Goal: Task Accomplishment & Management: Complete application form

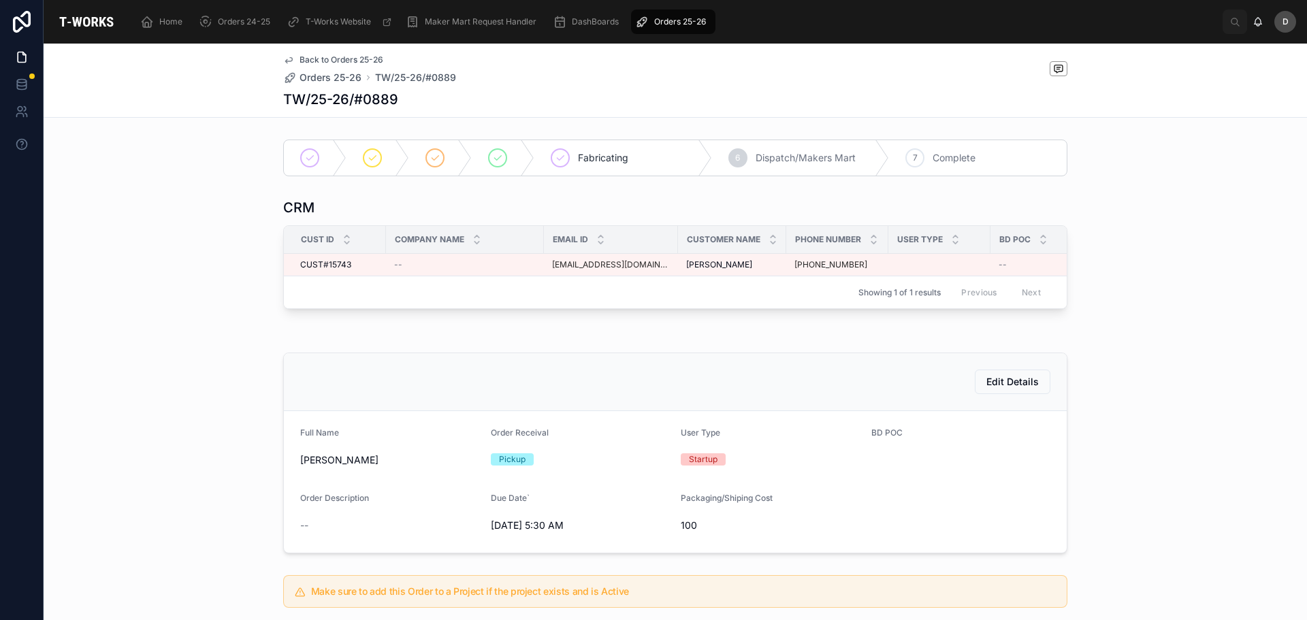
click at [685, 24] on span "Orders 25-26" at bounding box center [680, 21] width 52 height 11
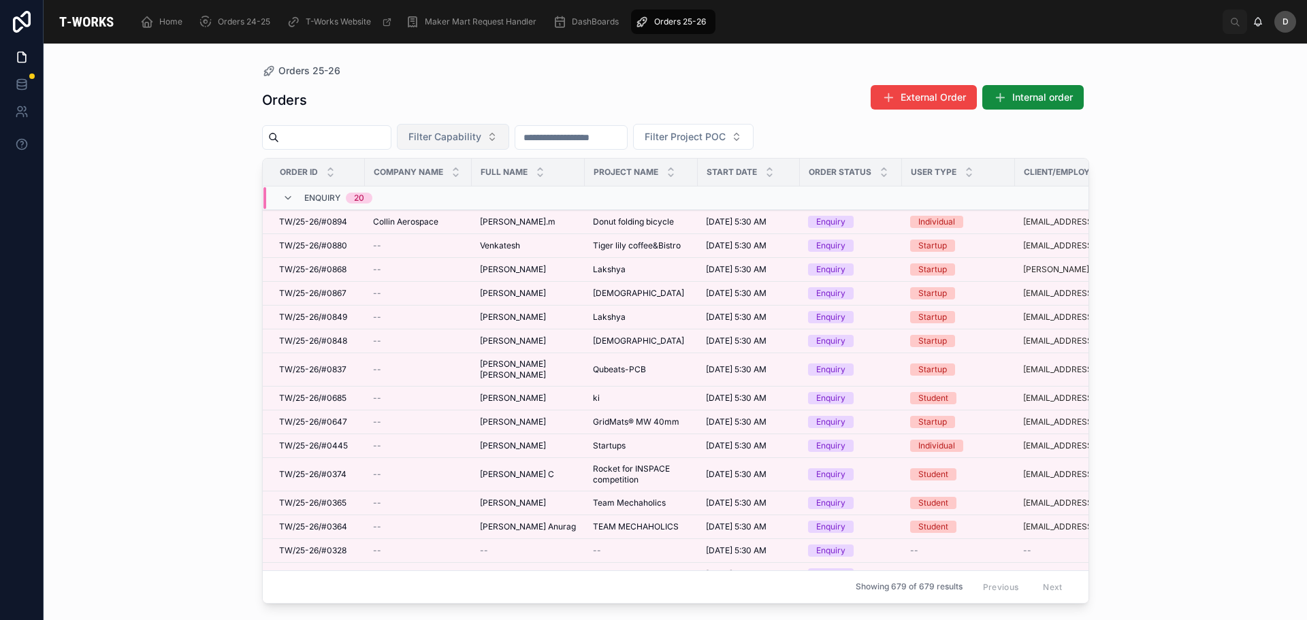
click at [509, 147] on button "Filter Capability" at bounding box center [453, 137] width 112 height 26
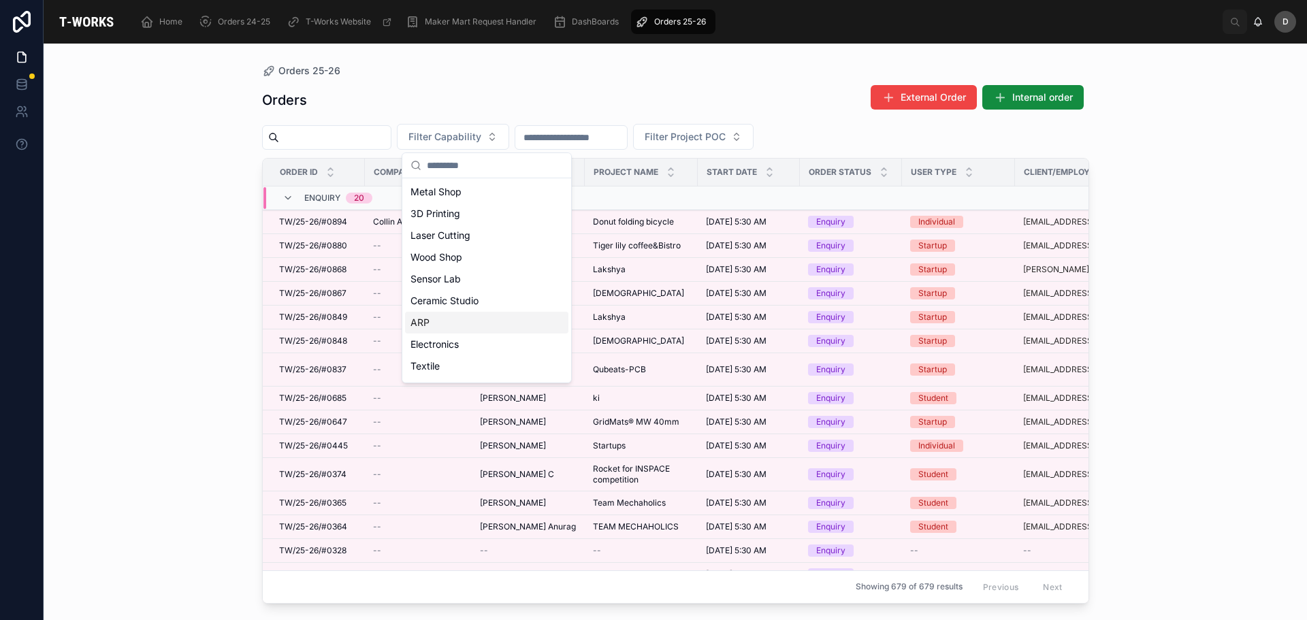
click at [465, 313] on div "ARP" at bounding box center [486, 323] width 163 height 22
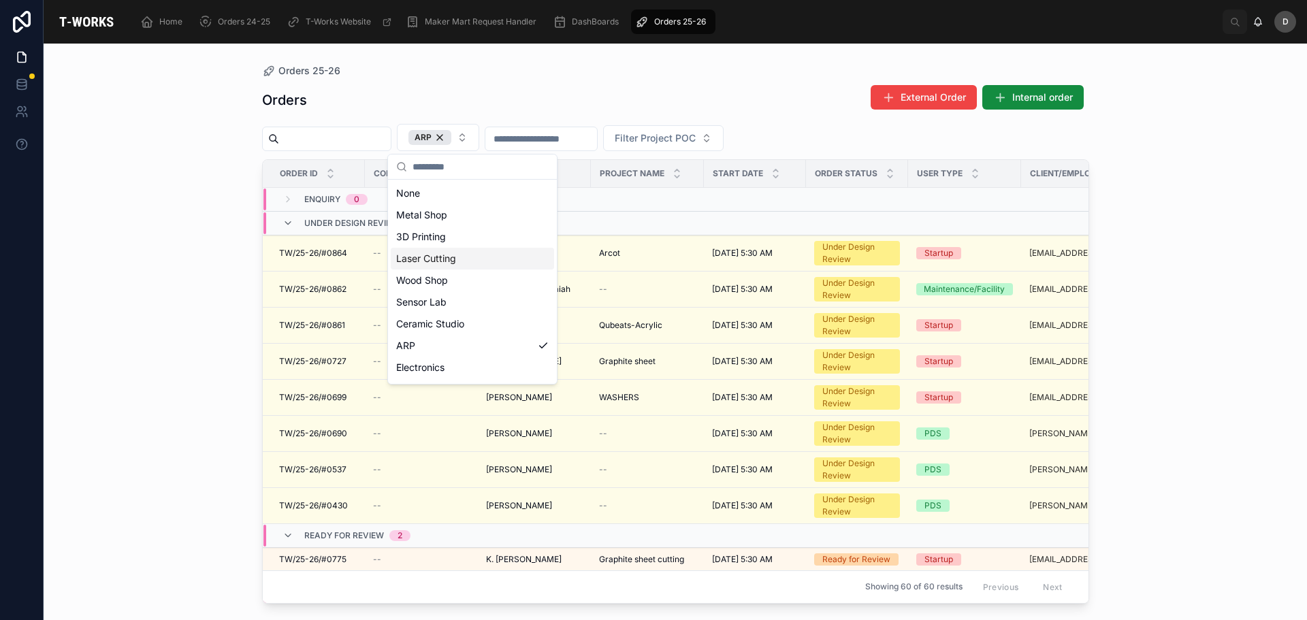
click at [463, 261] on div "Laser Cutting" at bounding box center [472, 259] width 163 height 22
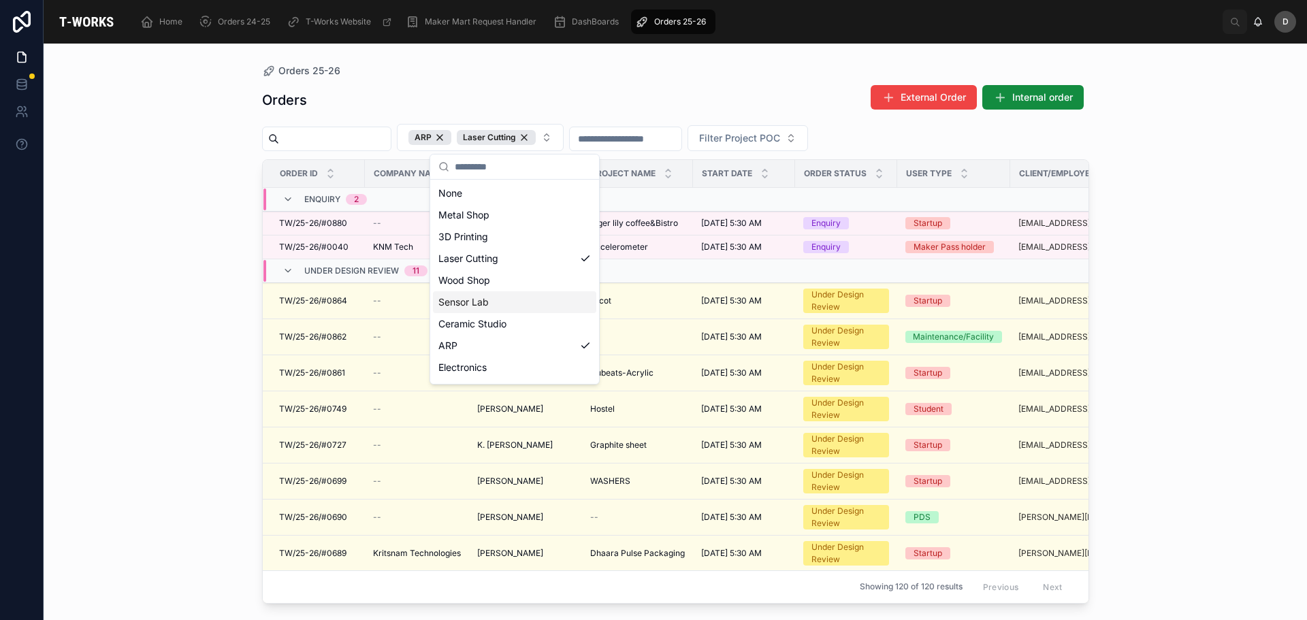
click at [671, 88] on div "Orders External Order Internal order" at bounding box center [675, 99] width 827 height 31
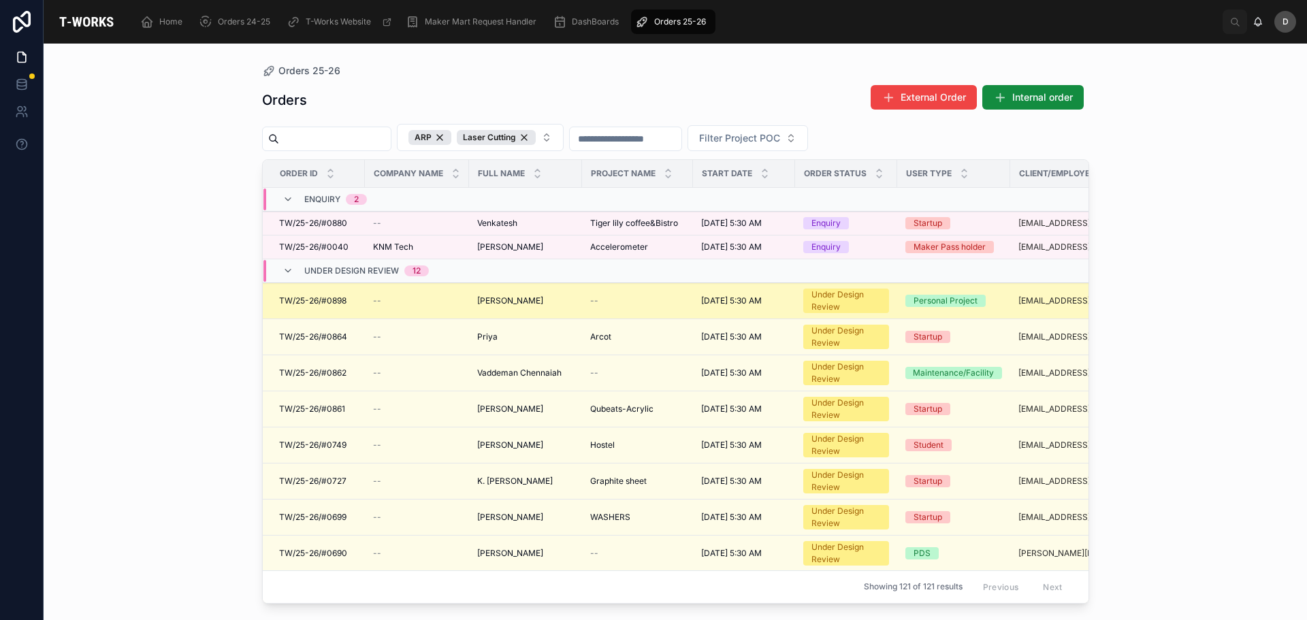
click at [574, 306] on td "Abhishek Kushwaha Abhishek Kushwaha" at bounding box center [525, 301] width 113 height 36
click at [543, 301] on span "Abhishek Kushwaha" at bounding box center [510, 300] width 66 height 11
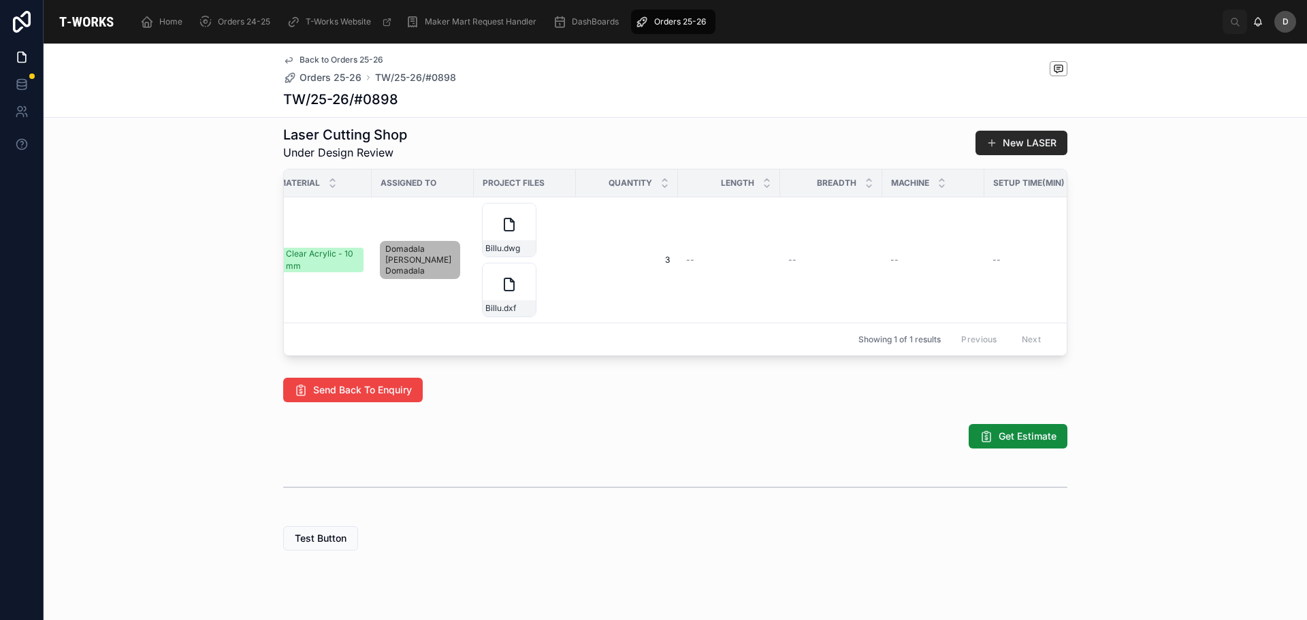
scroll to position [0, 668]
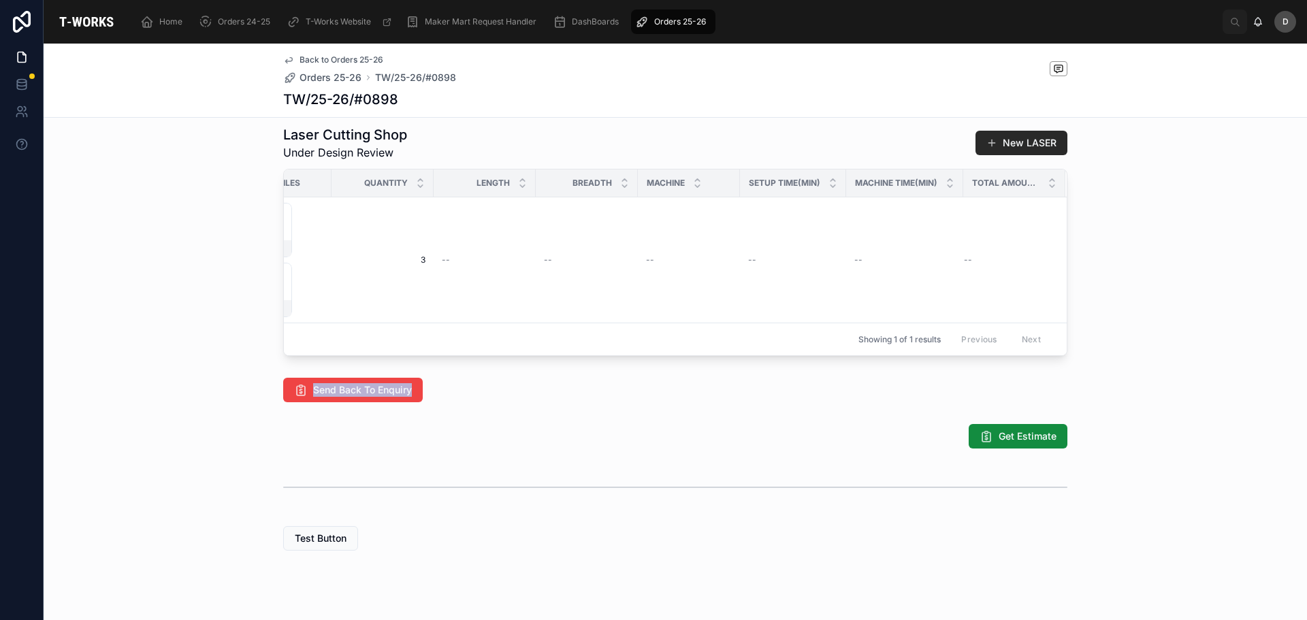
drag, startPoint x: 765, startPoint y: 380, endPoint x: 440, endPoint y: 389, distance: 325.4
click at [440, 389] on div "Enquiry 2 Under Design Review 3 Ready for Review 4 Quotation Sent 5 Fabricating…" at bounding box center [675, 79] width 1263 height 954
click at [1018, 443] on span "Get Estimate" at bounding box center [1027, 436] width 58 height 14
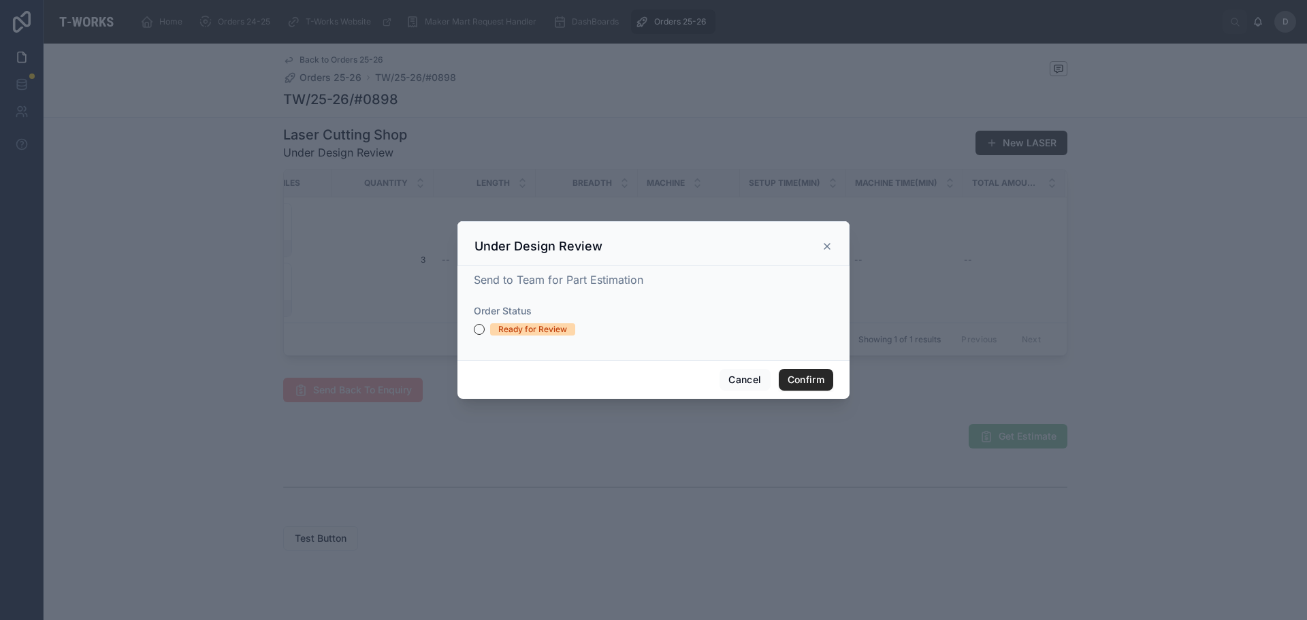
click at [515, 336] on div "Ready for Review" at bounding box center [532, 329] width 69 height 12
click at [485, 335] on button "Ready for Review" at bounding box center [479, 329] width 11 height 11
click at [820, 376] on button "Confirm" at bounding box center [806, 380] width 54 height 22
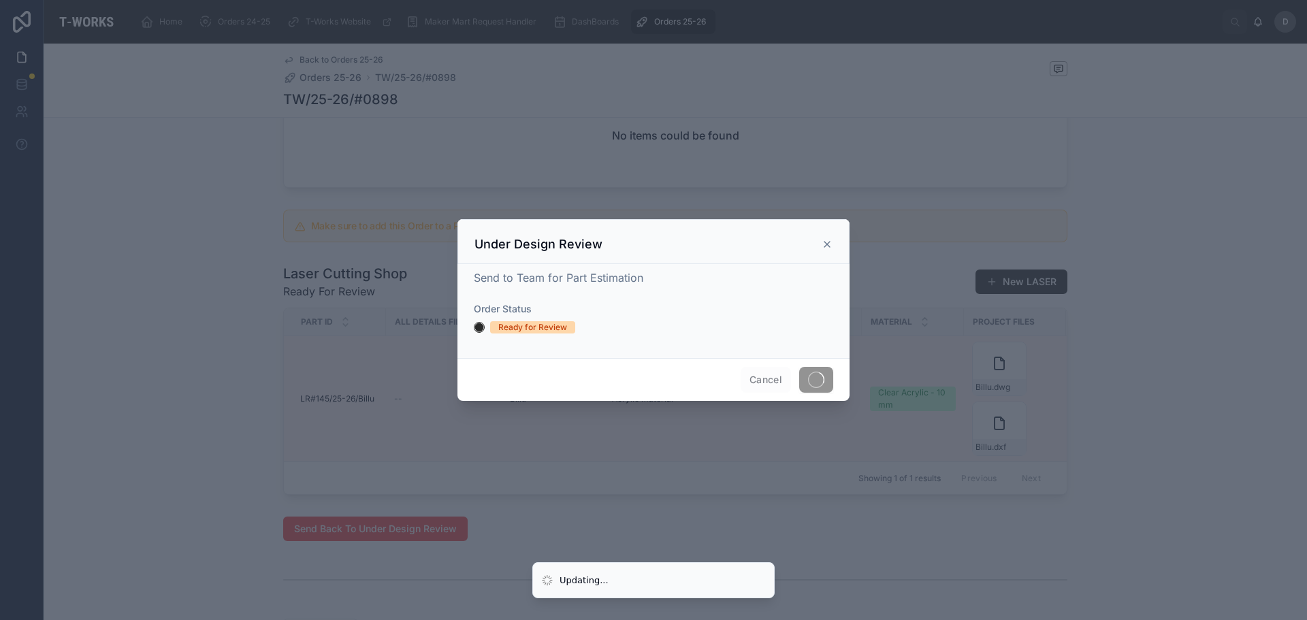
scroll to position [529, 0]
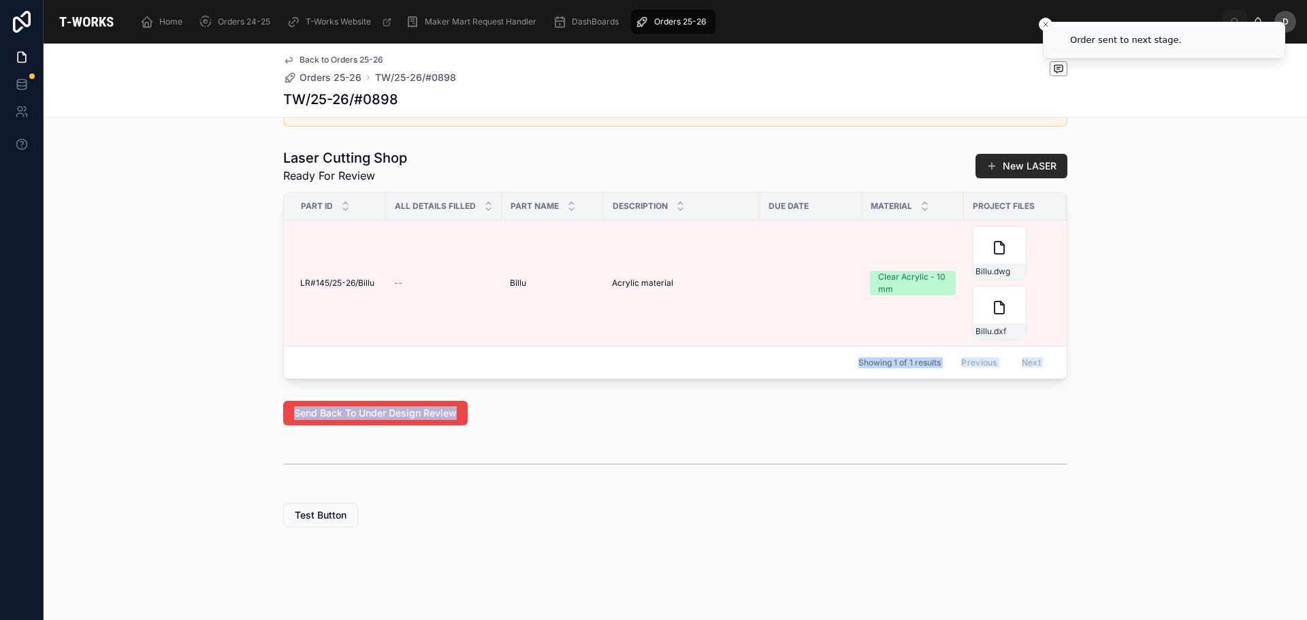
drag, startPoint x: 557, startPoint y: 367, endPoint x: 732, endPoint y: 394, distance: 176.9
click at [732, 394] on div "Under Design Review 3 Ready for Review 4 Quotation Sent 5 Fabricating 6 Dispatc…" at bounding box center [675, 79] width 1263 height 908
click at [641, 384] on div "Laser Cutting Shop Ready For Review New LASER Part ID All Details Filled Part N…" at bounding box center [675, 264] width 1263 height 242
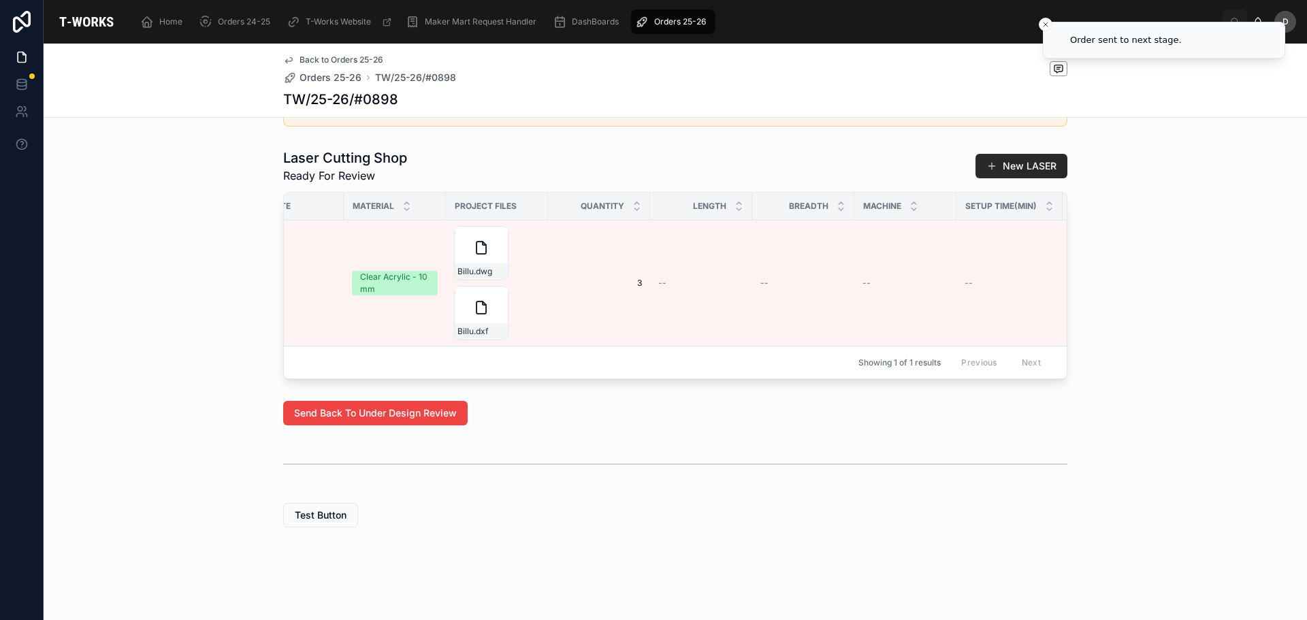
scroll to position [0, 734]
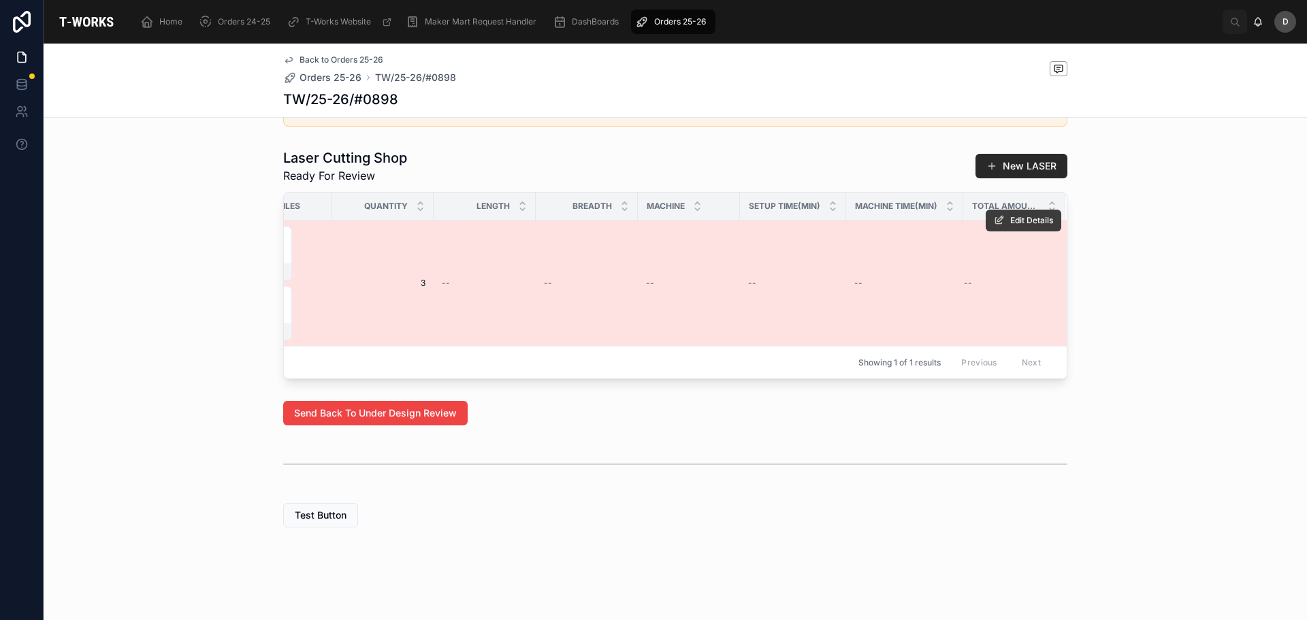
click at [1002, 210] on button "Edit Details" at bounding box center [1023, 221] width 76 height 22
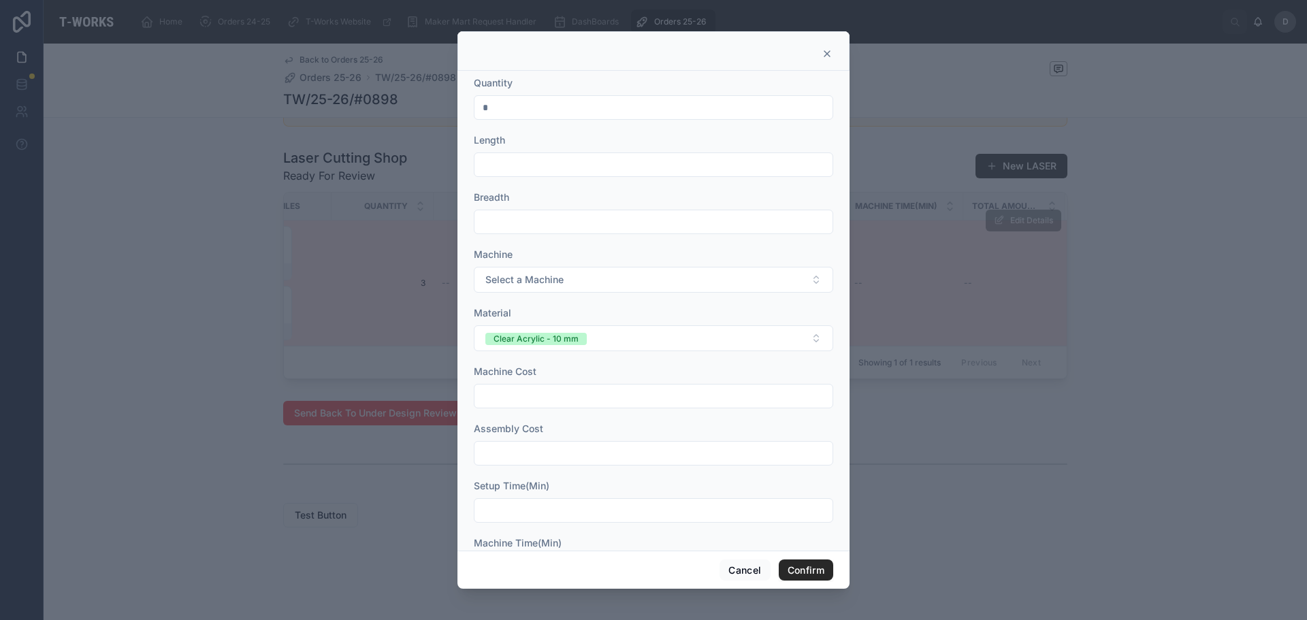
click at [570, 389] on input "text" at bounding box center [653, 396] width 358 height 19
type input "*"
click at [572, 449] on input "text" at bounding box center [653, 453] width 358 height 19
type input "*"
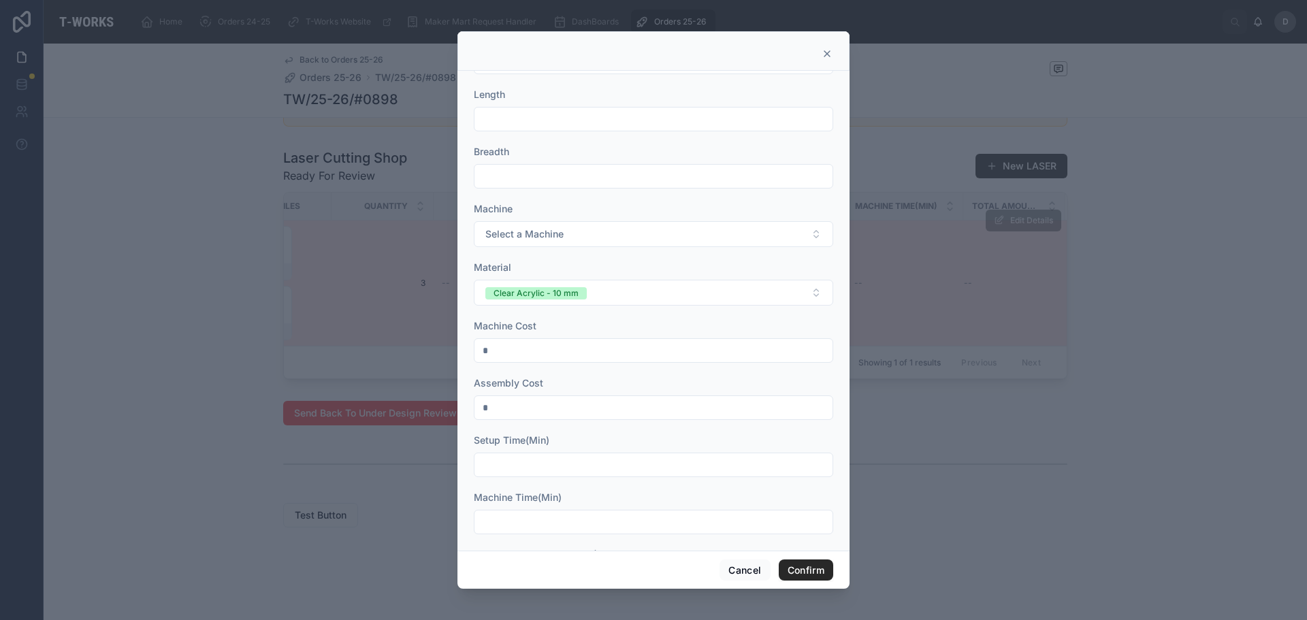
scroll to position [111, 0]
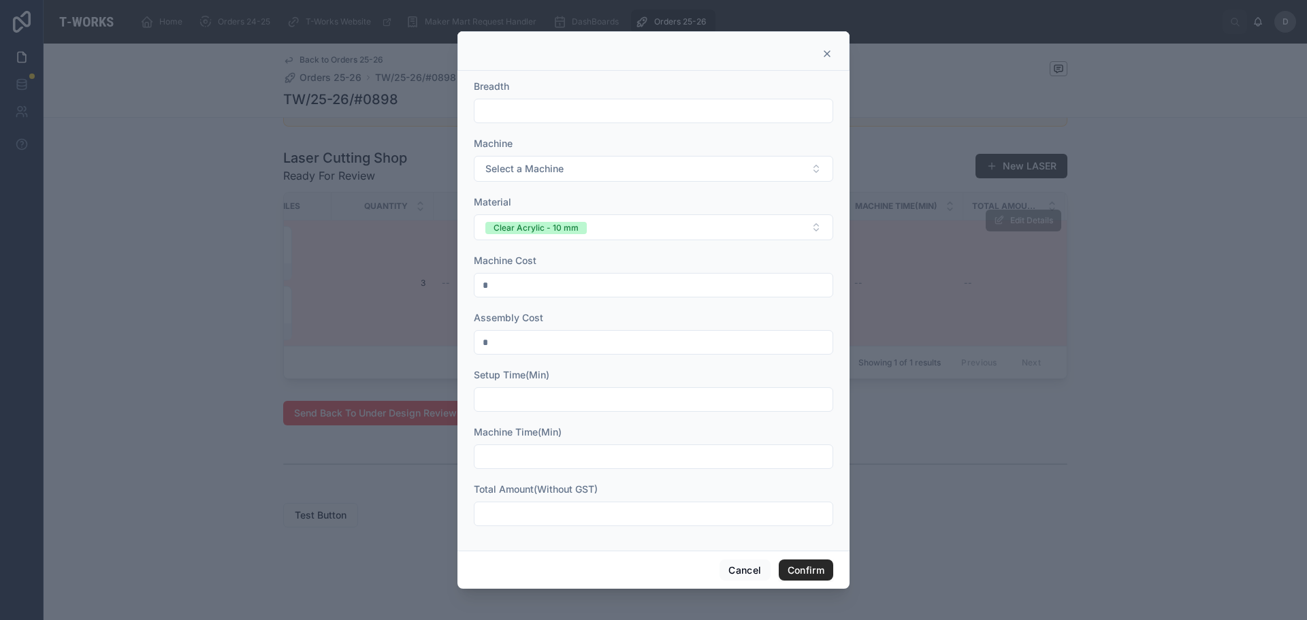
click at [580, 407] on input "text" at bounding box center [653, 399] width 358 height 19
type input "**"
click at [570, 458] on input "text" at bounding box center [653, 456] width 358 height 19
type input "**"
click at [524, 529] on form "Quantity * Length Breadth Machine Select a Machine Material Clear Acrylic - 10 …" at bounding box center [653, 252] width 359 height 574
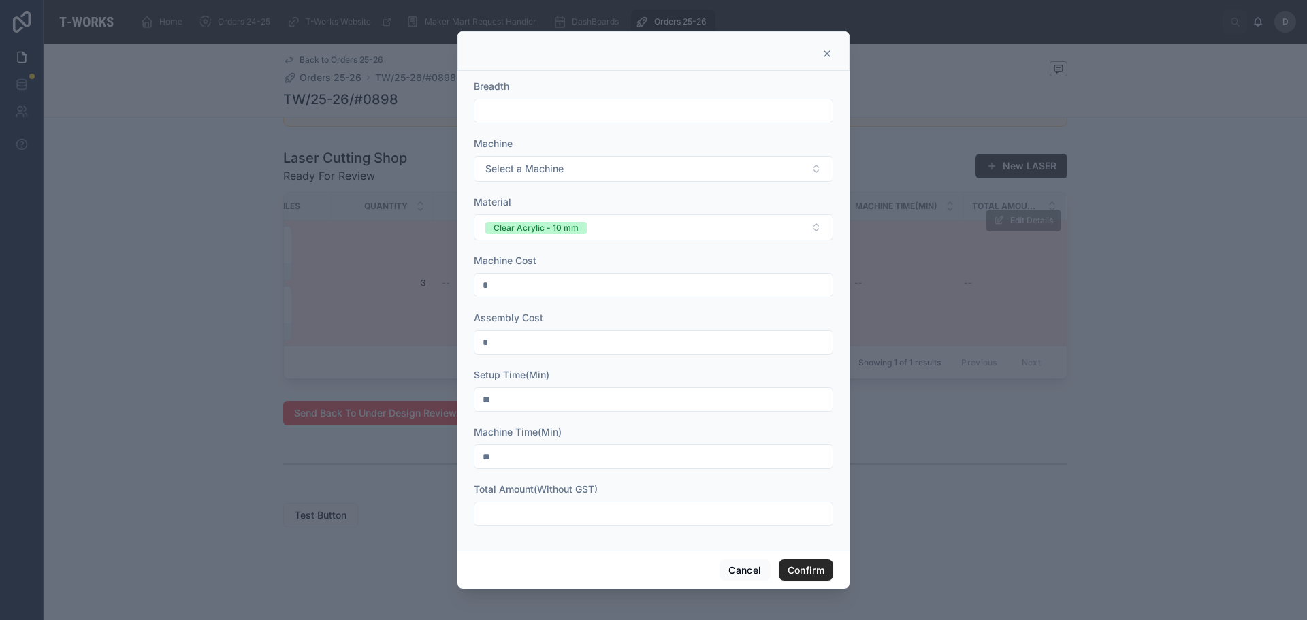
click at [536, 509] on input "text" at bounding box center [653, 513] width 358 height 19
type input "****"
type input "******"
click at [817, 576] on button "Confirm" at bounding box center [806, 570] width 54 height 22
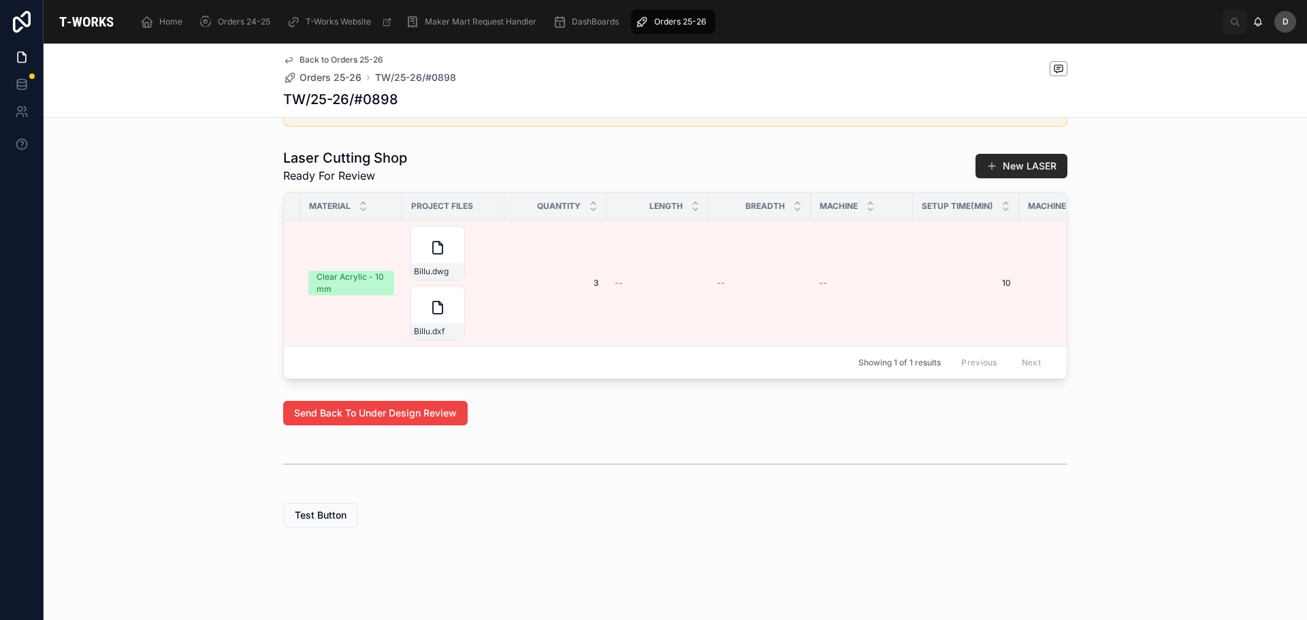
scroll to position [0, 734]
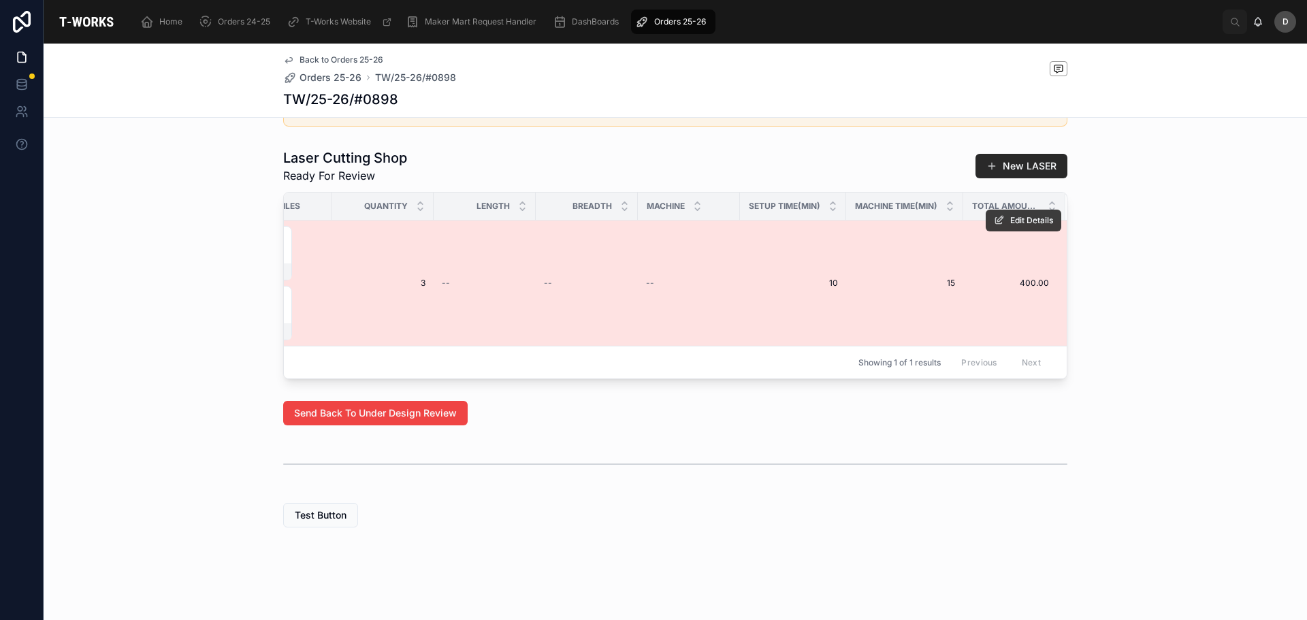
click at [996, 210] on button "Edit Details" at bounding box center [1023, 221] width 76 height 22
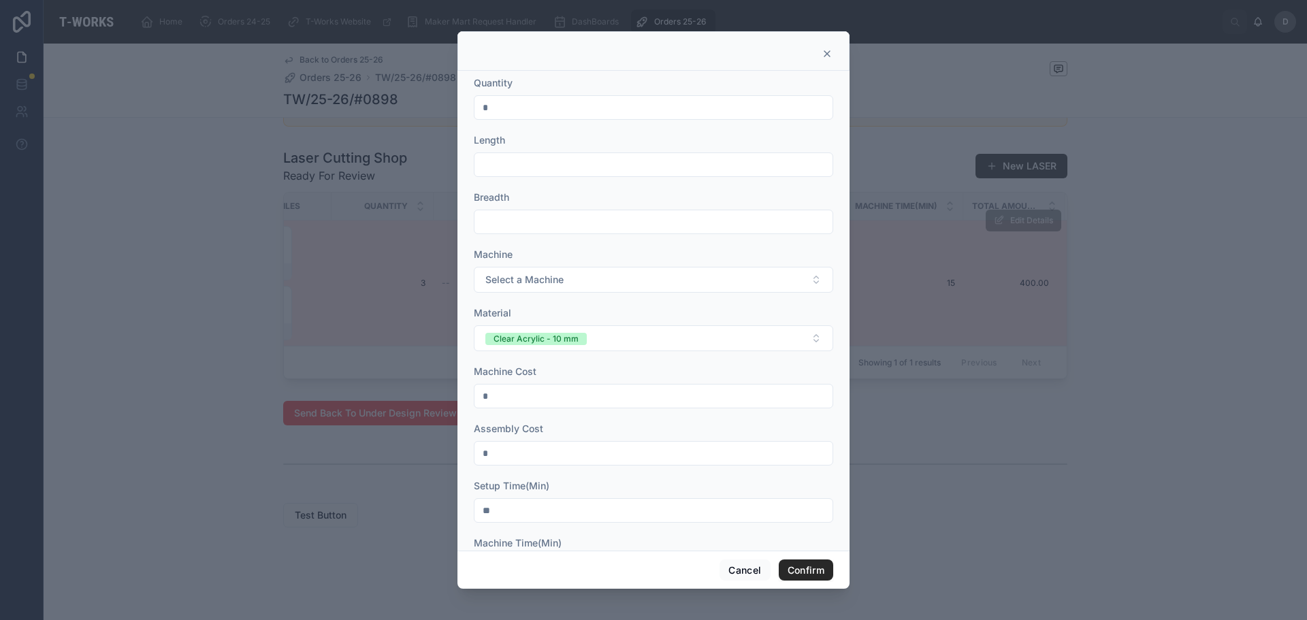
click at [606, 163] on input "text" at bounding box center [653, 164] width 358 height 19
click at [594, 161] on input "text" at bounding box center [653, 164] width 358 height 19
type input "*****"
click at [610, 227] on input "text" at bounding box center [653, 221] width 358 height 19
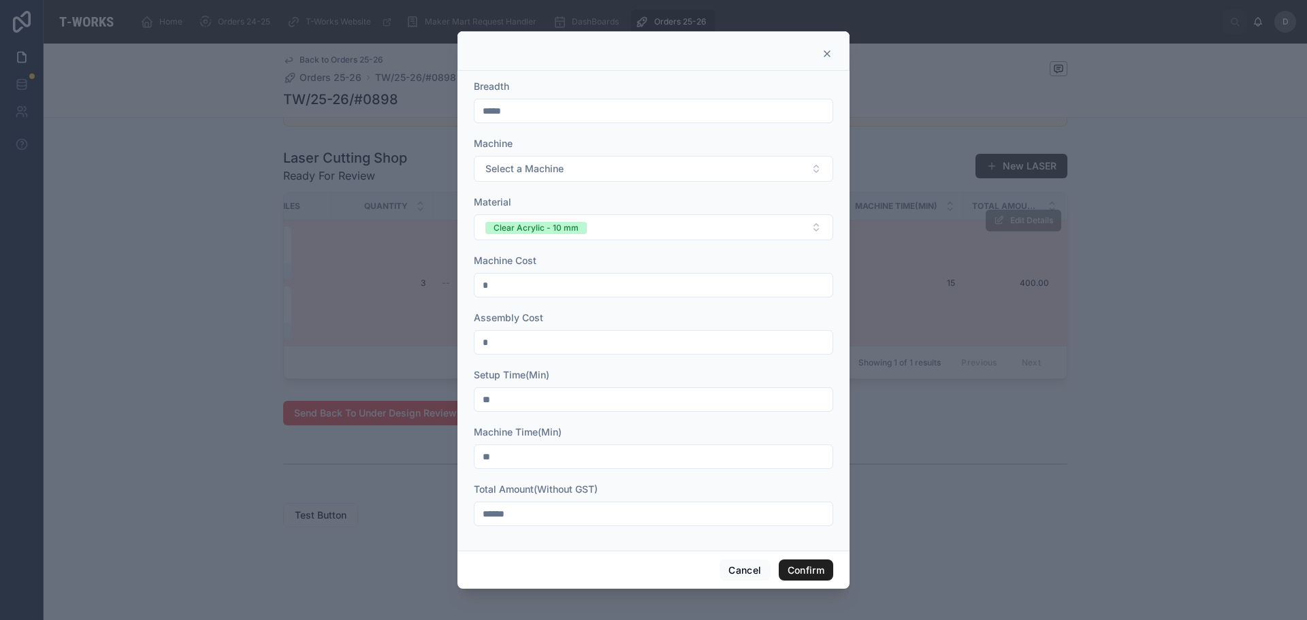
type input "*****"
click at [802, 561] on button "Confirm" at bounding box center [806, 570] width 54 height 22
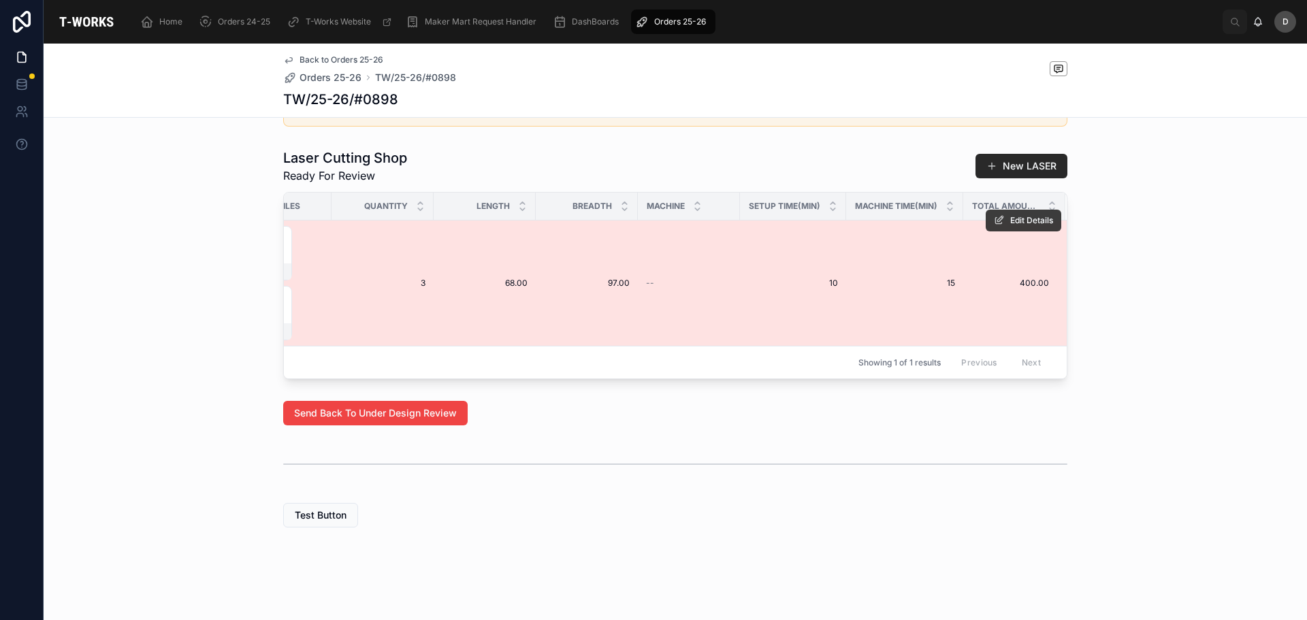
click at [1010, 215] on span "Edit Details" at bounding box center [1031, 220] width 43 height 11
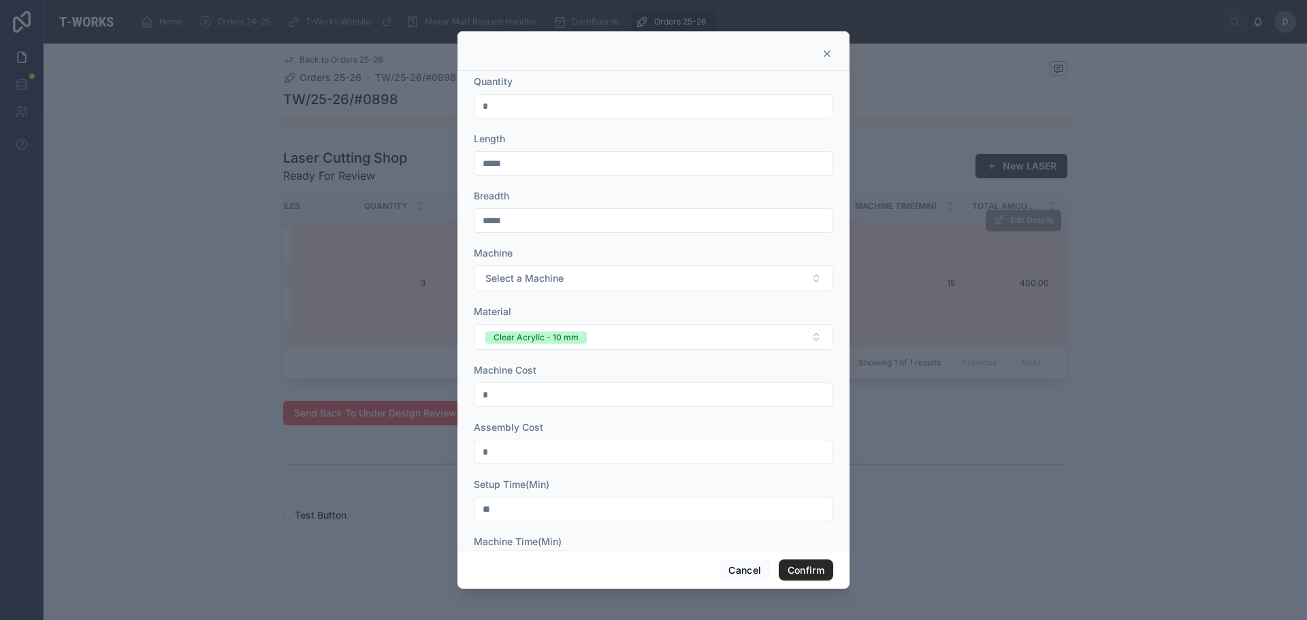
scroll to position [0, 0]
click at [649, 299] on form "Quantity * Length ***** Breadth ***** Machine Select a Machine Material Clear A…" at bounding box center [653, 363] width 359 height 574
click at [655, 277] on button "Select a Machine" at bounding box center [653, 280] width 359 height 26
click at [519, 338] on div "Sill" at bounding box center [648, 334] width 342 height 20
click at [800, 561] on button "Confirm" at bounding box center [806, 570] width 54 height 22
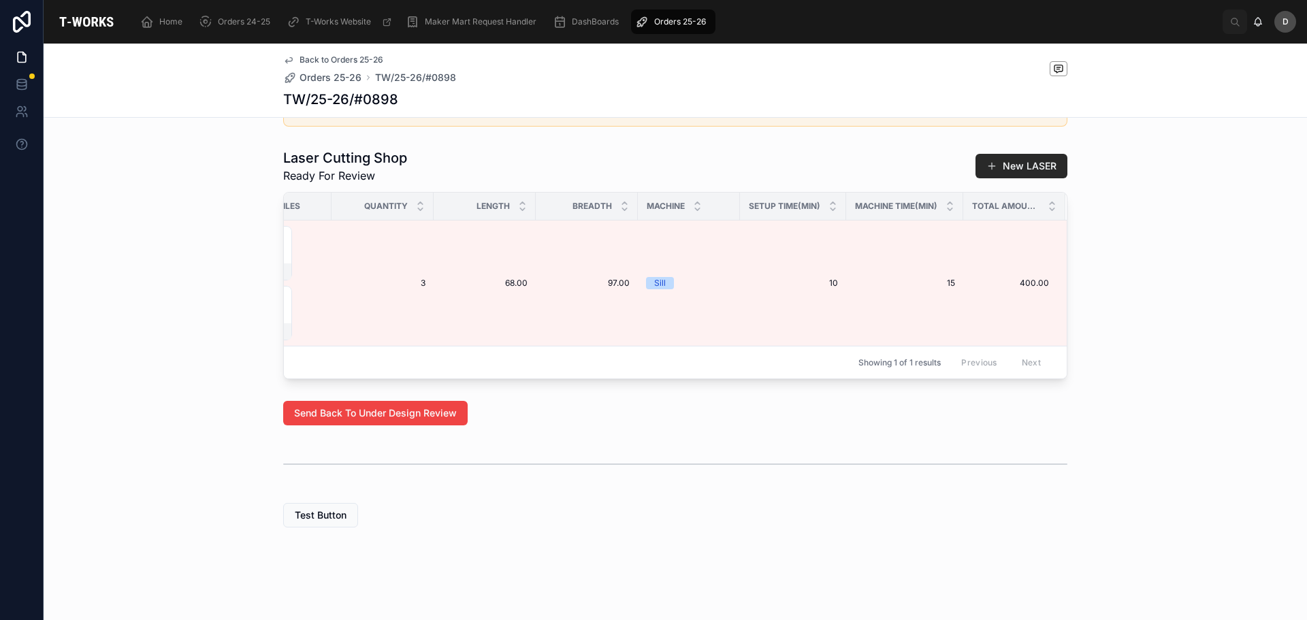
drag, startPoint x: 63, startPoint y: 326, endPoint x: 120, endPoint y: 340, distance: 59.6
click at [63, 326] on div "Laser Cutting Shop Ready For Review New LASER Part ID All Details Filled Part N…" at bounding box center [675, 264] width 1263 height 242
